Goal: Check status: Check status

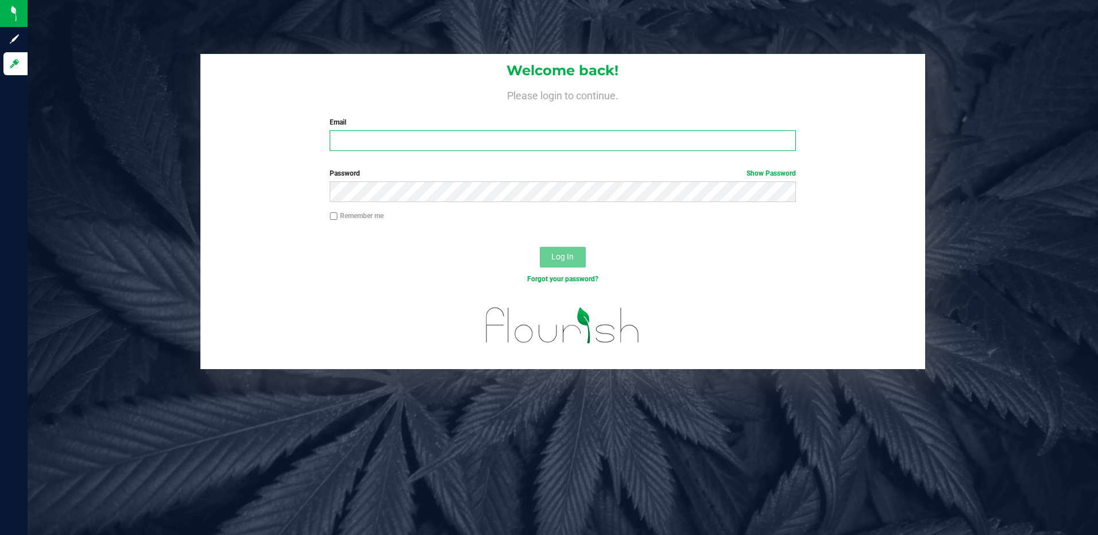
type input "[EMAIL_ADDRESS][DOMAIN_NAME]"
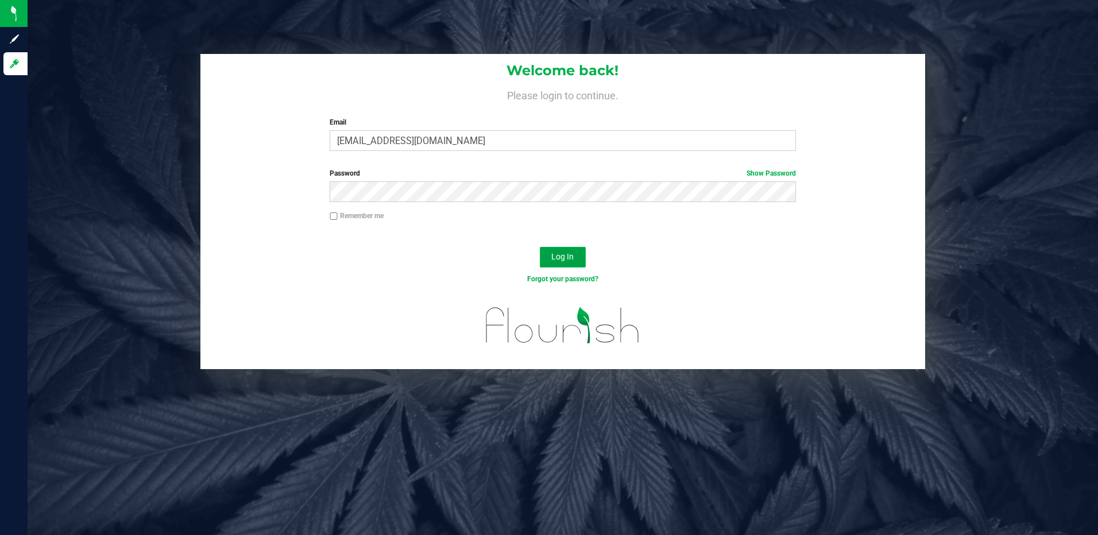
click at [572, 257] on span "Log In" at bounding box center [562, 256] width 22 height 9
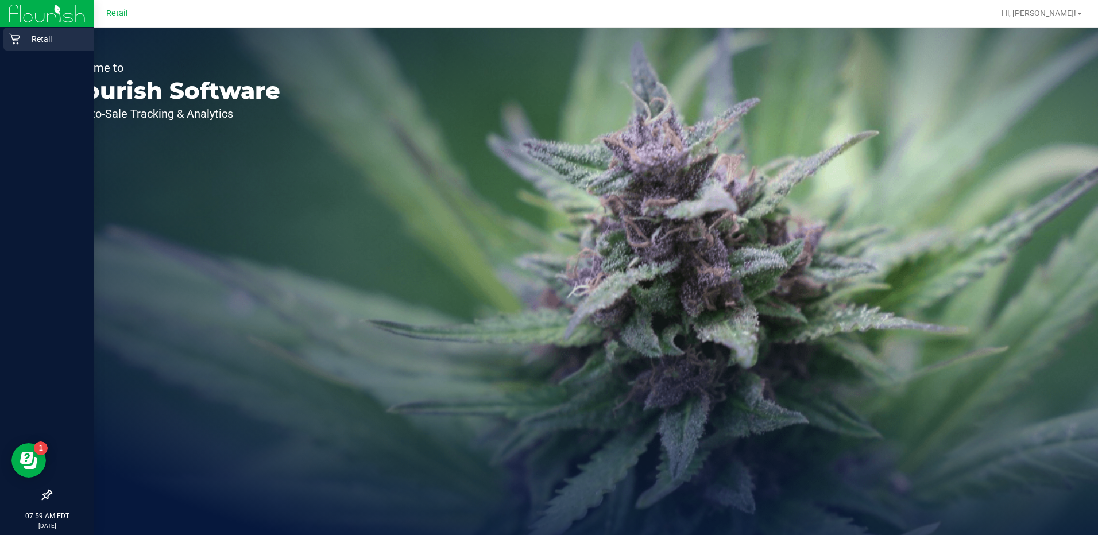
click at [26, 34] on p "Retail" at bounding box center [54, 39] width 69 height 14
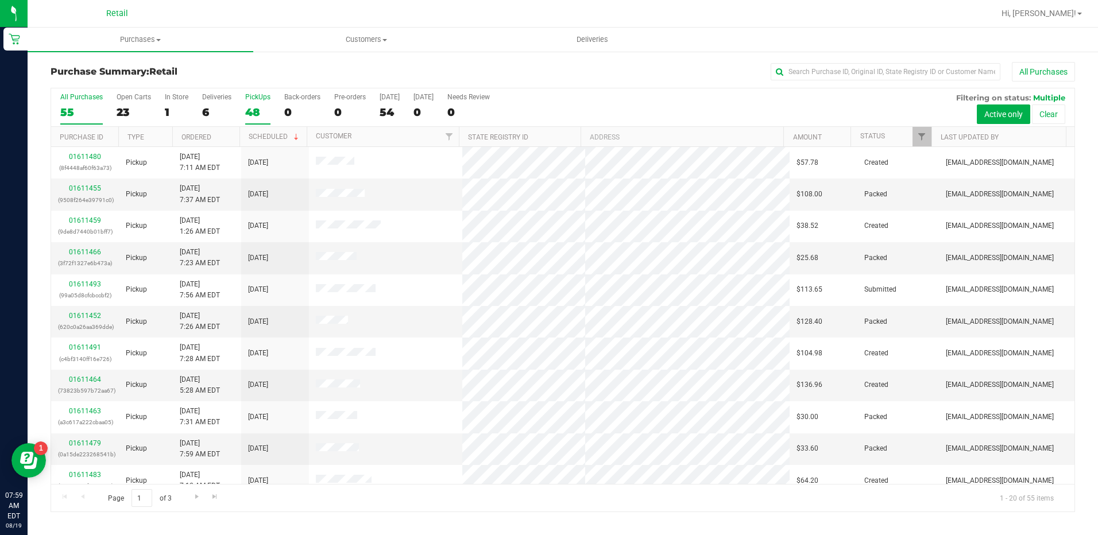
click at [260, 111] on div "48" at bounding box center [257, 112] width 25 height 13
click at [0, 0] on input "PickUps 48" at bounding box center [0, 0] width 0 height 0
click at [171, 108] on div "1" at bounding box center [177, 112] width 24 height 13
click at [0, 0] on input "In Store 1" at bounding box center [0, 0] width 0 height 0
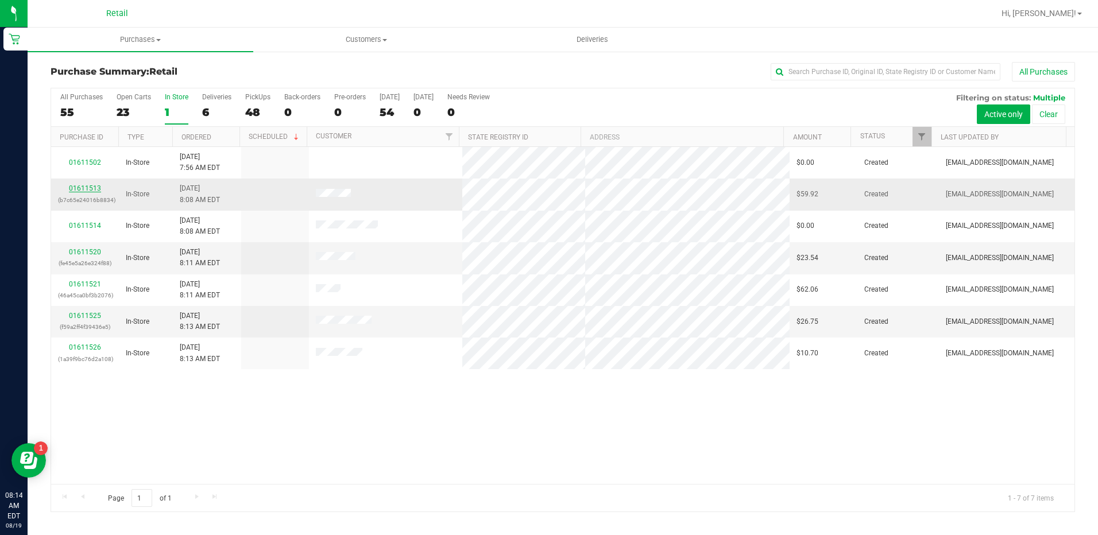
click at [83, 187] on link "01611513" at bounding box center [85, 188] width 32 height 8
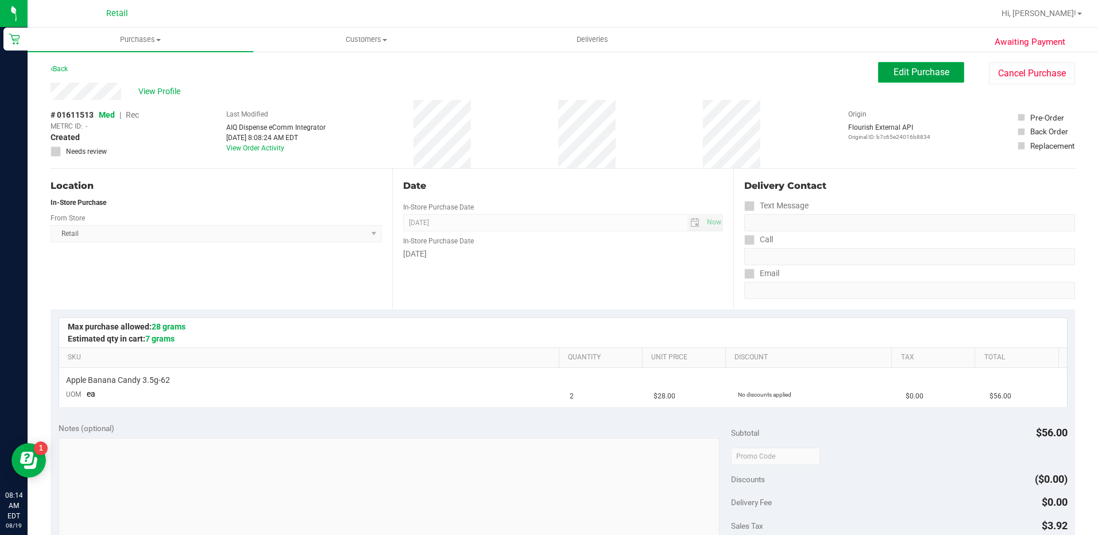
click at [907, 76] on span "Edit Purchase" at bounding box center [922, 72] width 56 height 11
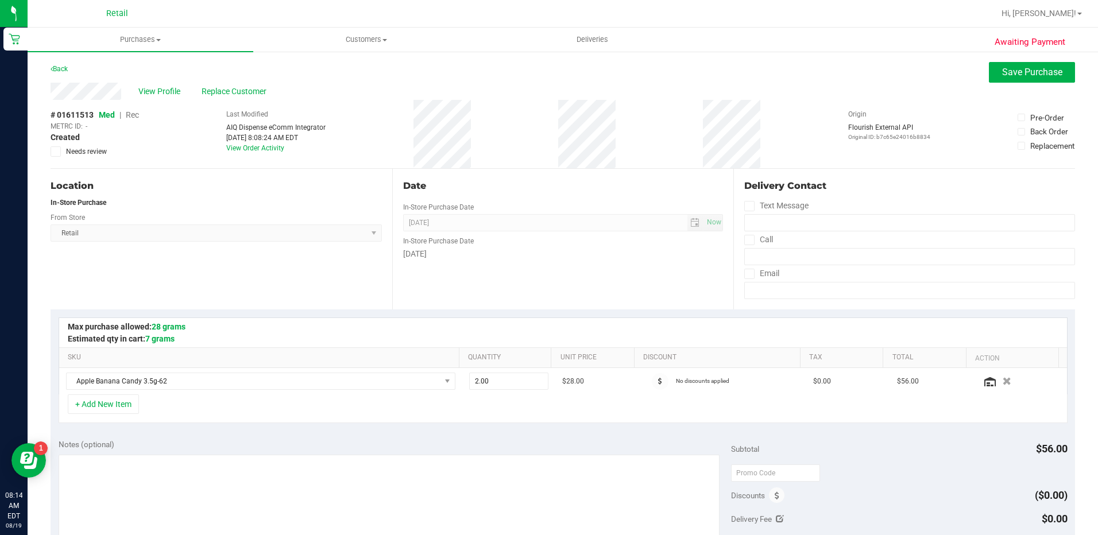
click at [130, 111] on span "Rec" at bounding box center [132, 114] width 13 height 9
click at [162, 97] on span "View Profile" at bounding box center [161, 92] width 46 height 12
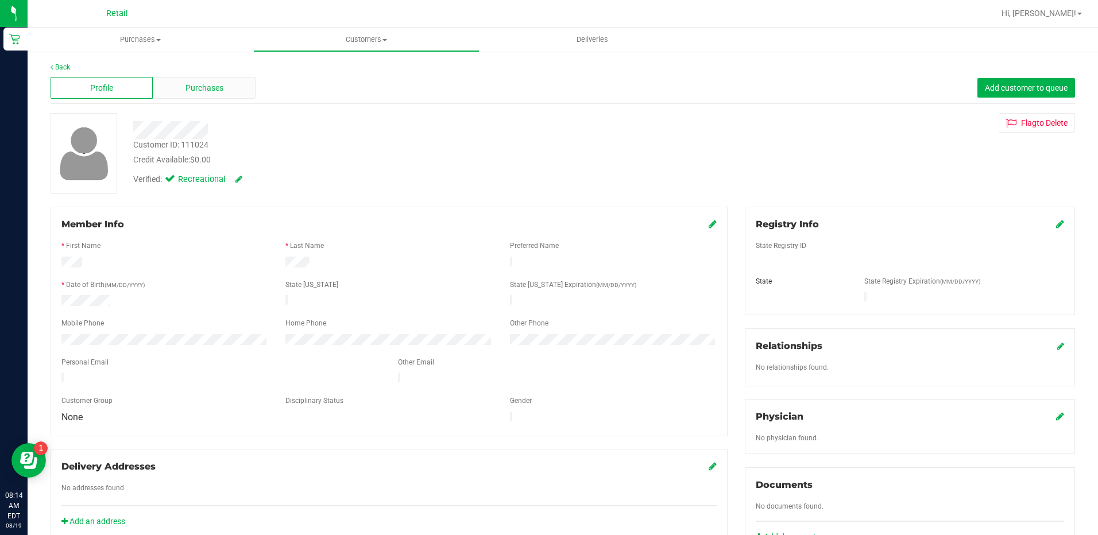
click at [205, 88] on span "Purchases" at bounding box center [205, 88] width 38 height 12
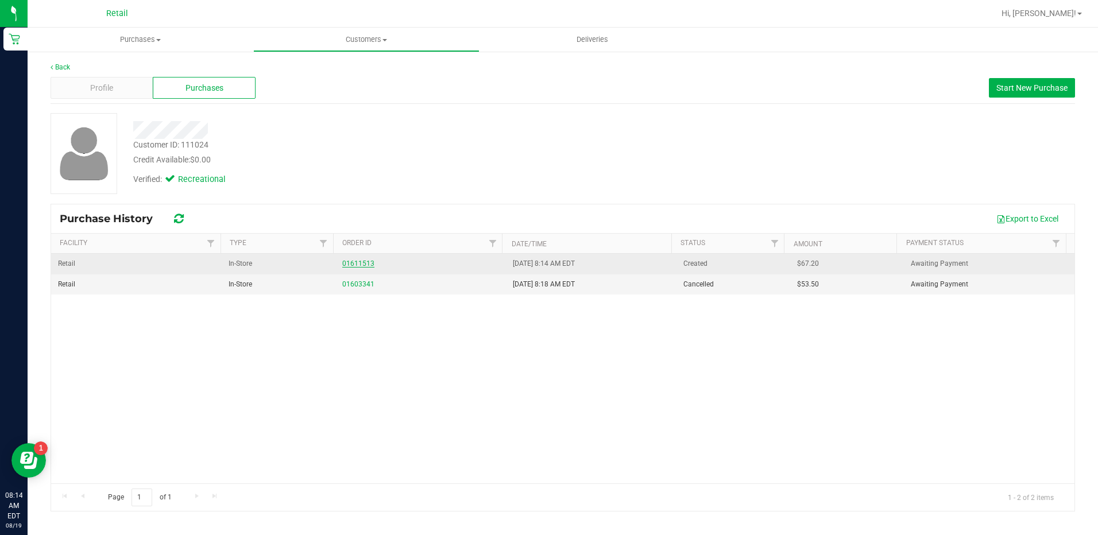
click at [360, 262] on link "01611513" at bounding box center [358, 264] width 32 height 8
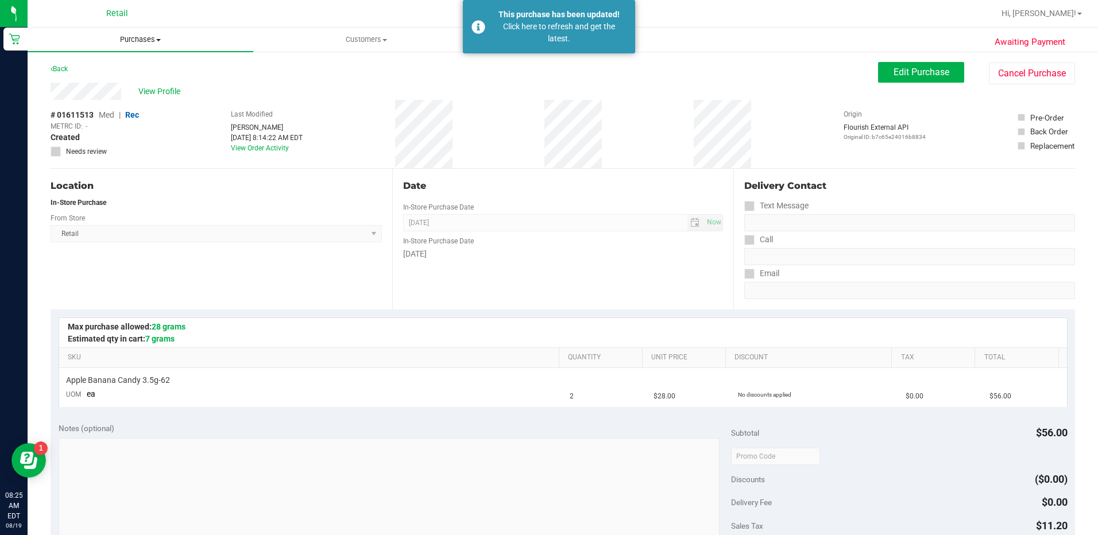
click at [135, 33] on uib-tab-heading "Purchases Summary of purchases Fulfillment All purchases" at bounding box center [141, 40] width 226 height 24
click at [134, 71] on span "Summary of purchases" at bounding box center [87, 69] width 118 height 10
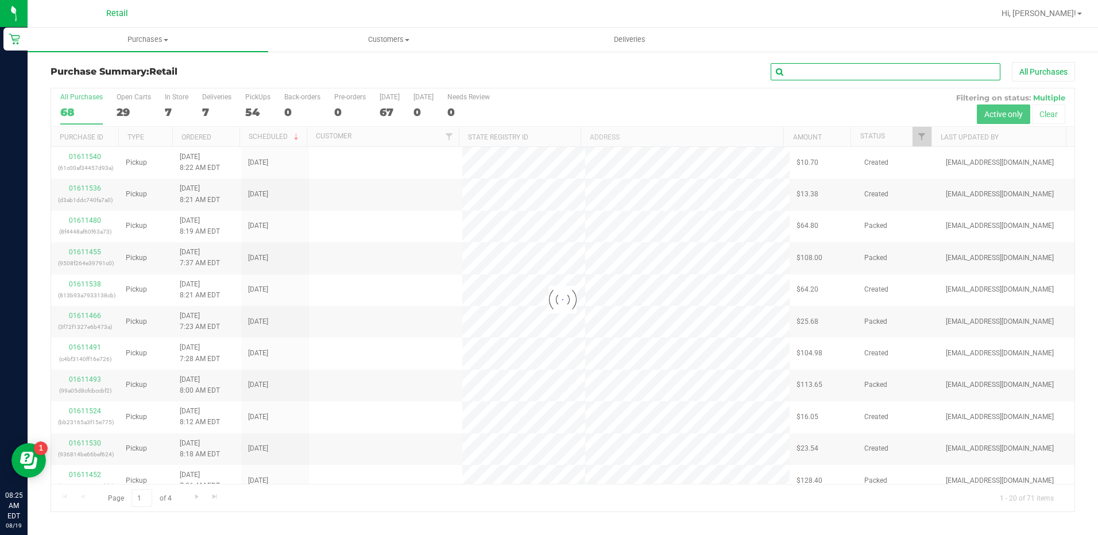
click at [834, 71] on input "text" at bounding box center [886, 71] width 230 height 17
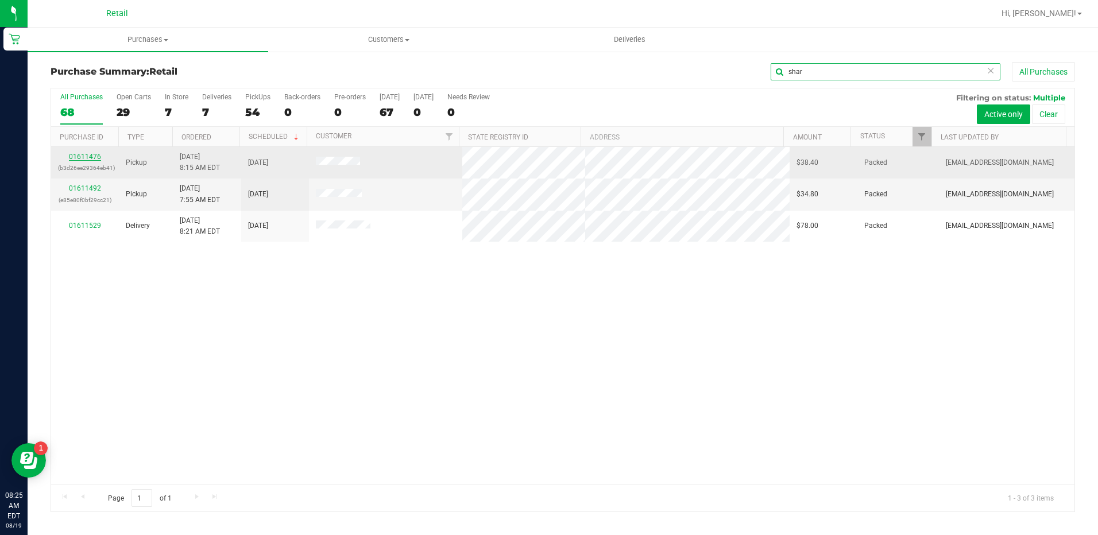
type input "shar"
click at [92, 155] on link "01611476" at bounding box center [85, 157] width 32 height 8
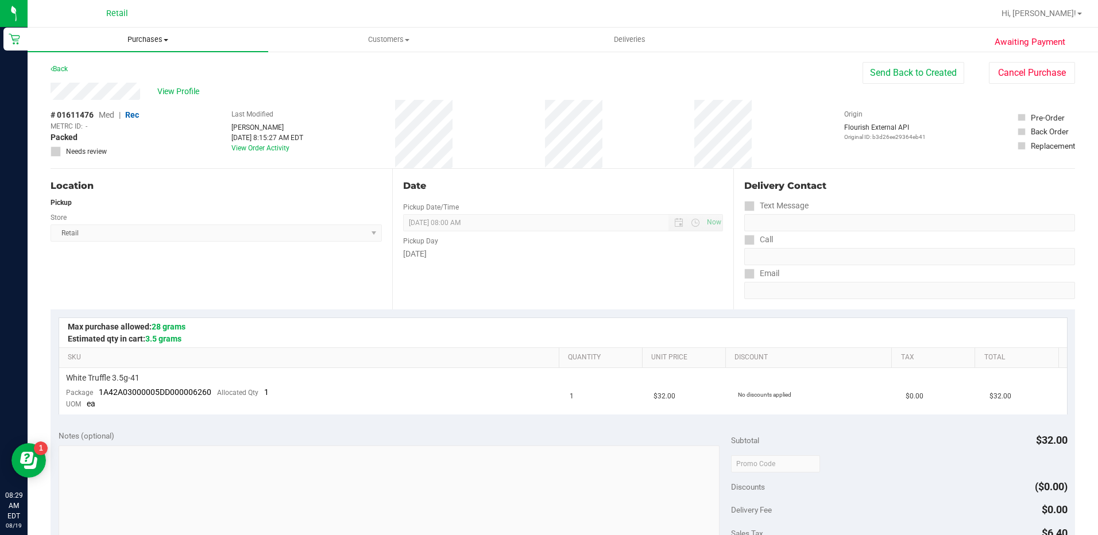
click at [146, 40] on span "Purchases" at bounding box center [148, 39] width 241 height 10
click at [152, 73] on li "Summary of purchases" at bounding box center [148, 70] width 241 height 14
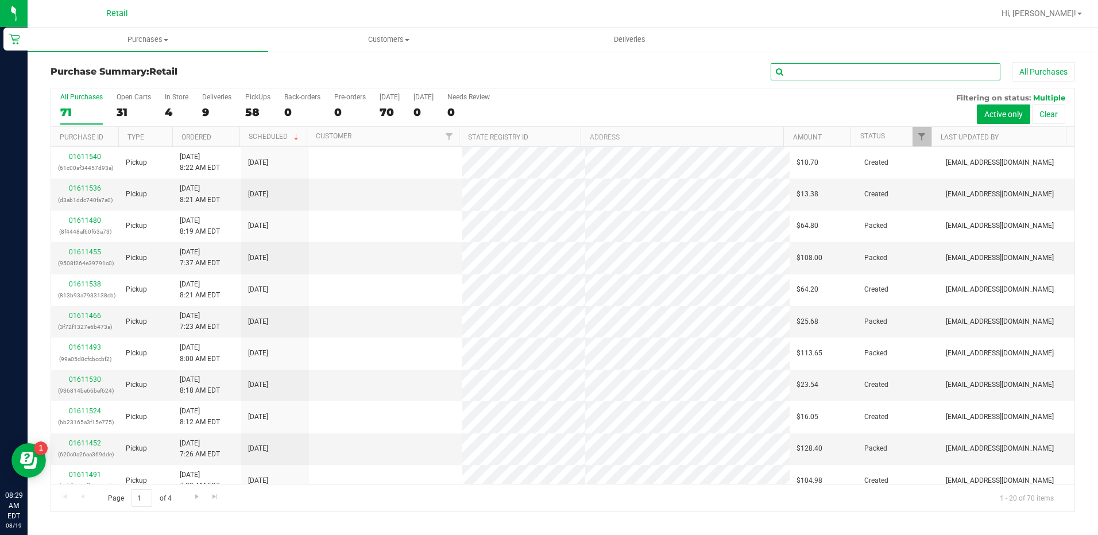
click at [843, 72] on input "text" at bounding box center [886, 71] width 230 height 17
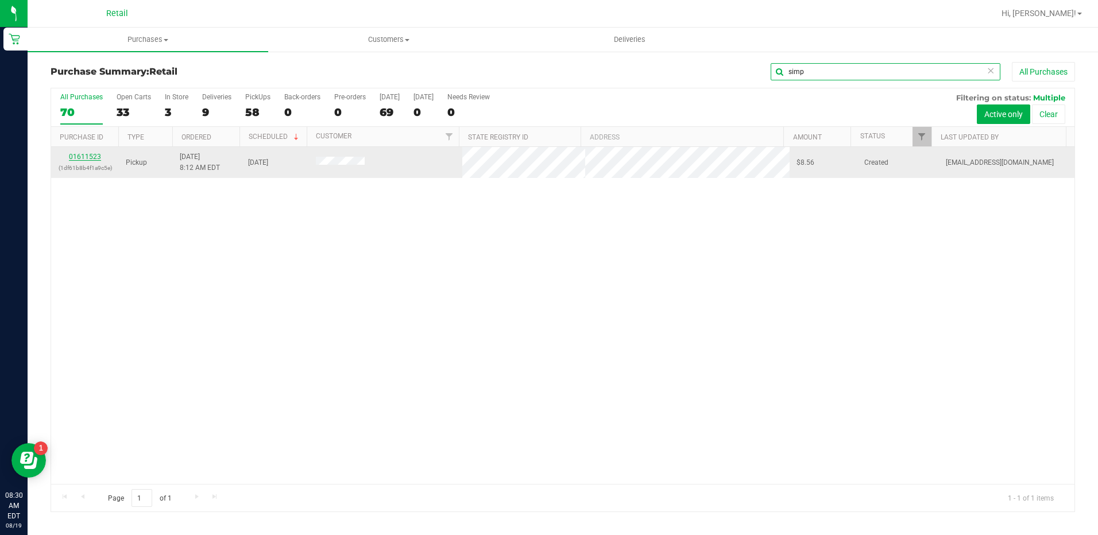
type input "simp"
click at [90, 159] on link "01611523" at bounding box center [85, 157] width 32 height 8
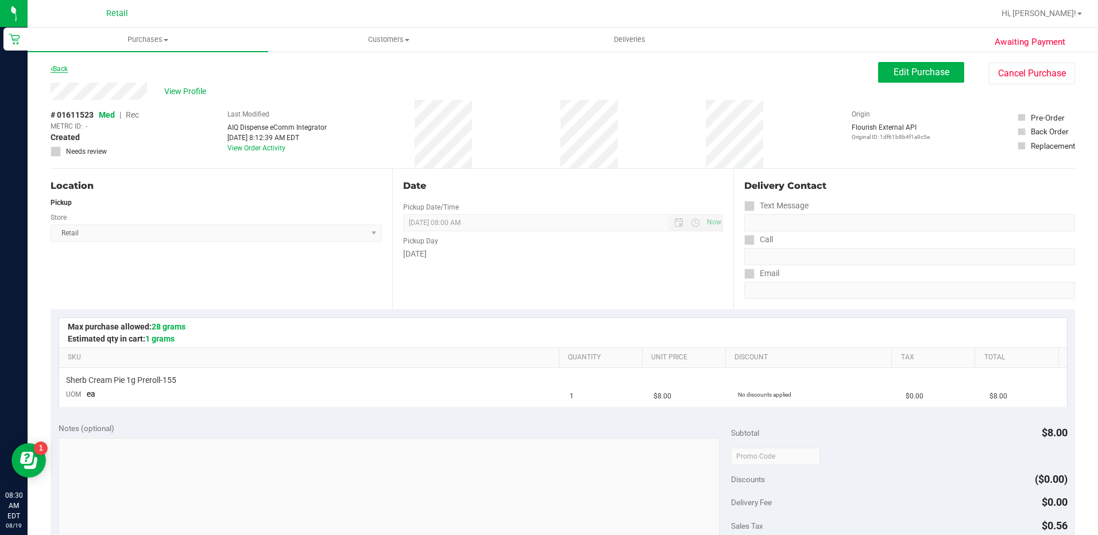
click at [60, 68] on link "Back" at bounding box center [59, 69] width 17 height 8
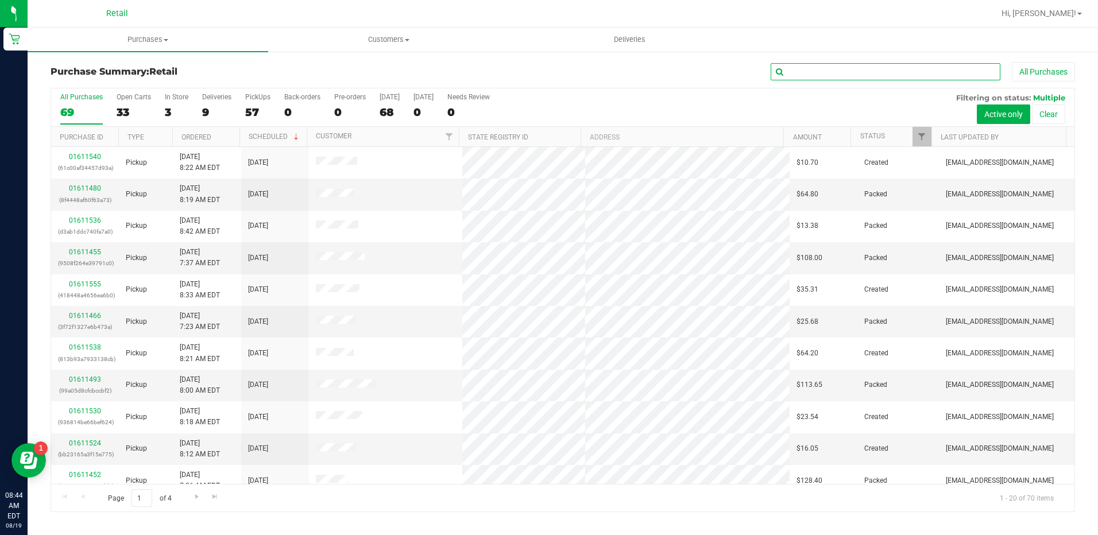
click at [803, 68] on input "text" at bounding box center [886, 71] width 230 height 17
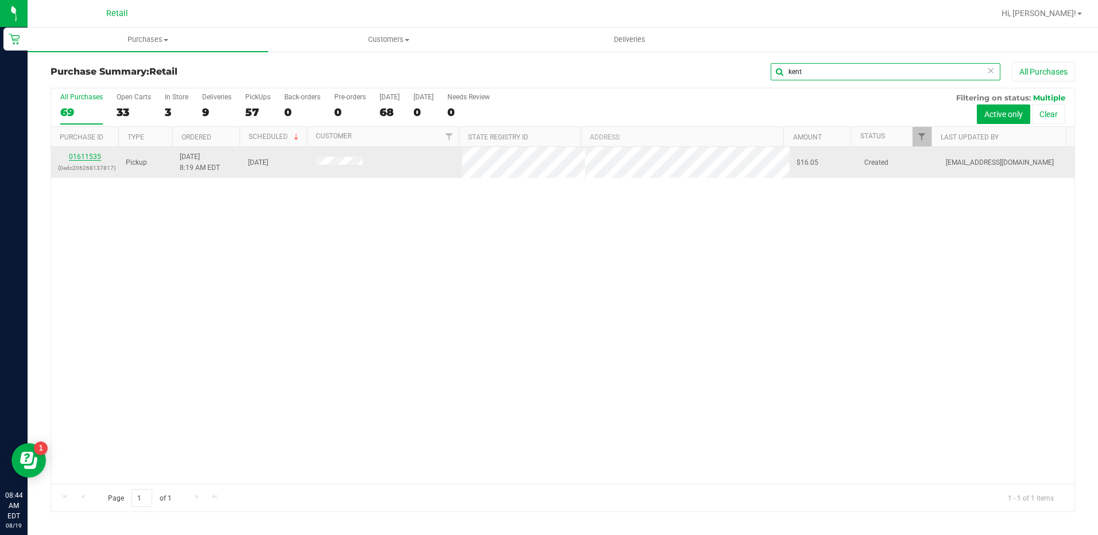
type input "kent"
click at [91, 157] on link "01611535" at bounding box center [85, 157] width 32 height 8
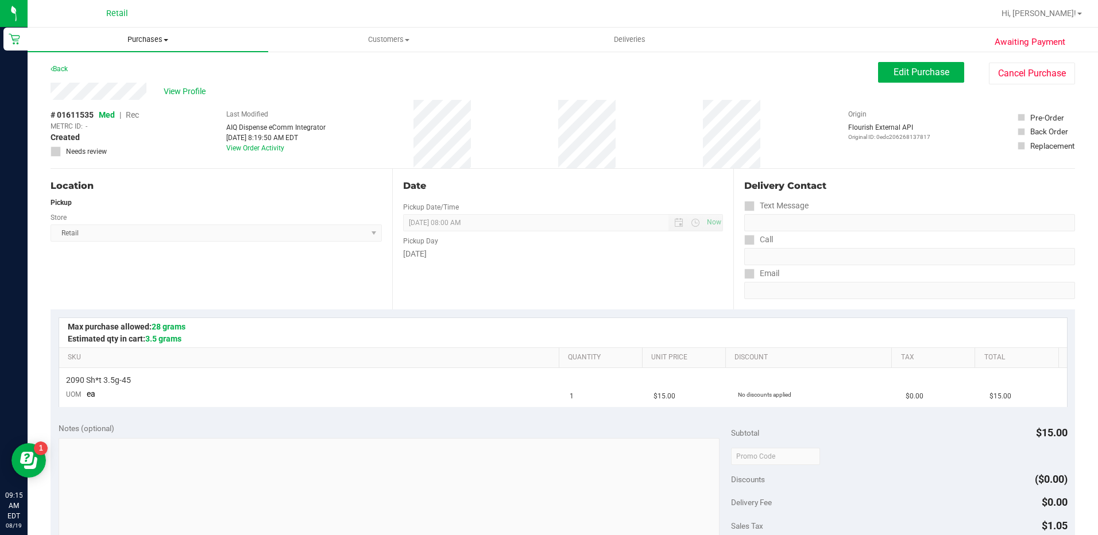
click at [137, 31] on uib-tab-heading "Purchases Summary of purchases Fulfillment All purchases" at bounding box center [148, 40] width 241 height 24
click at [149, 72] on li "Summary of purchases" at bounding box center [148, 70] width 241 height 14
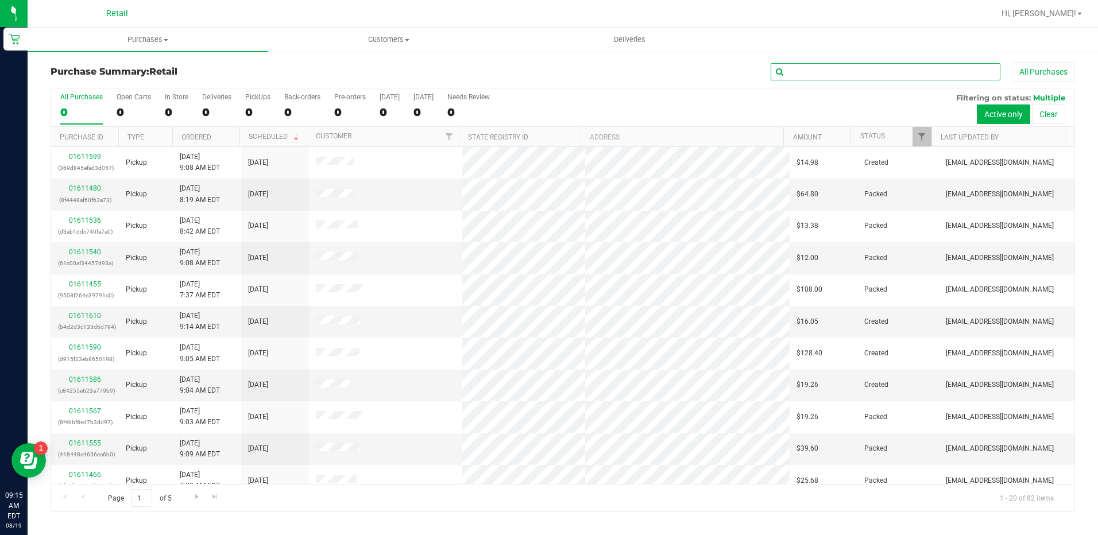
click at [824, 74] on input "text" at bounding box center [886, 71] width 230 height 17
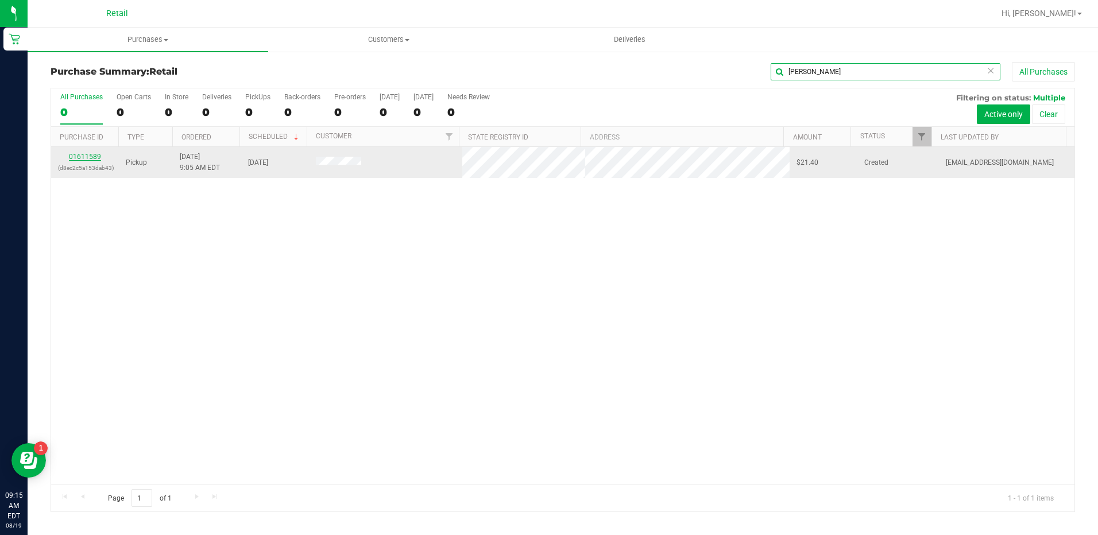
type input "[PERSON_NAME]"
click at [86, 159] on link "01611589" at bounding box center [85, 157] width 32 height 8
